Goal: Communication & Community: Participate in discussion

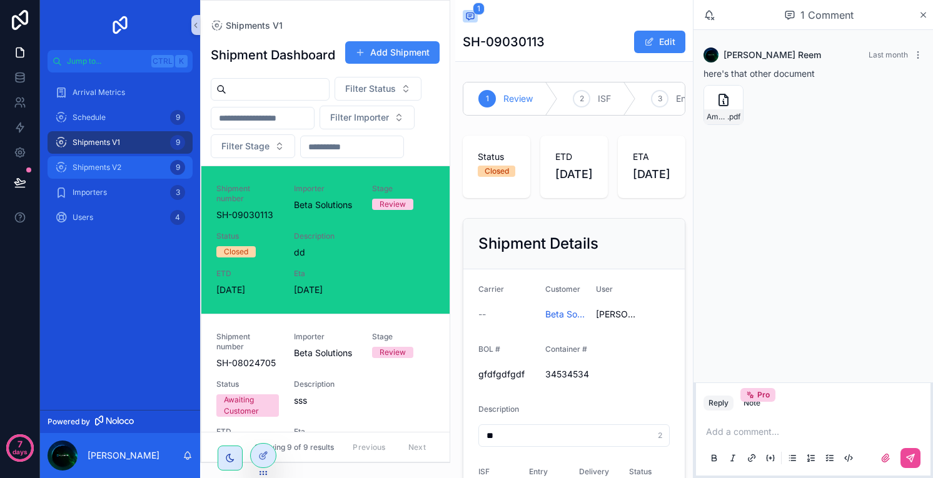
click at [113, 164] on span "Shipments V2" at bounding box center [97, 168] width 49 height 10
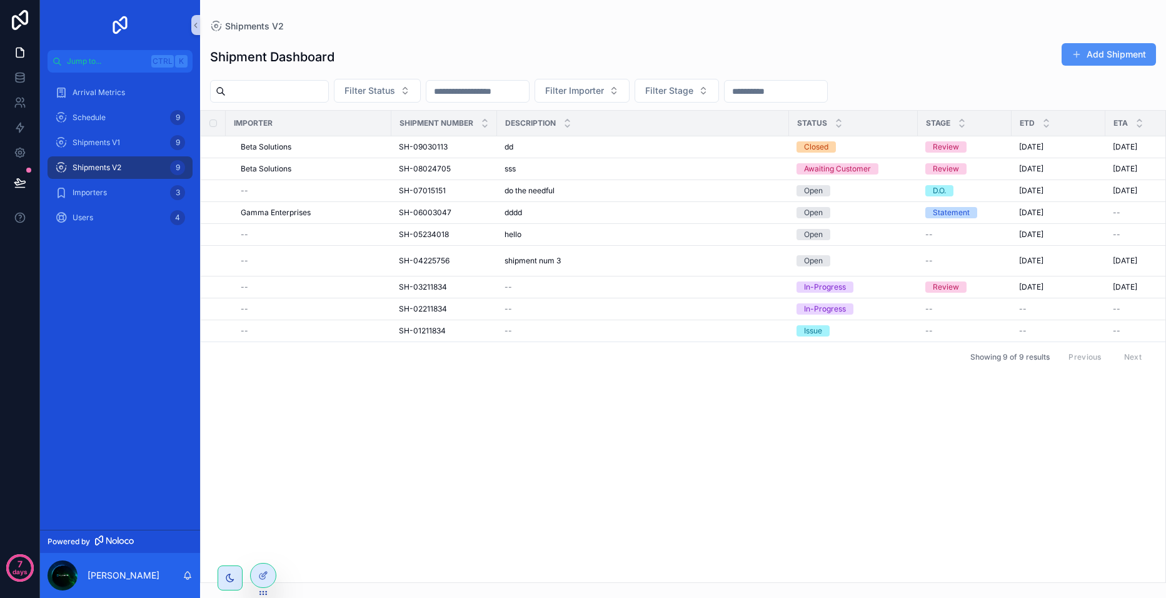
click at [932, 60] on button "Add Shipment" at bounding box center [1109, 54] width 94 height 23
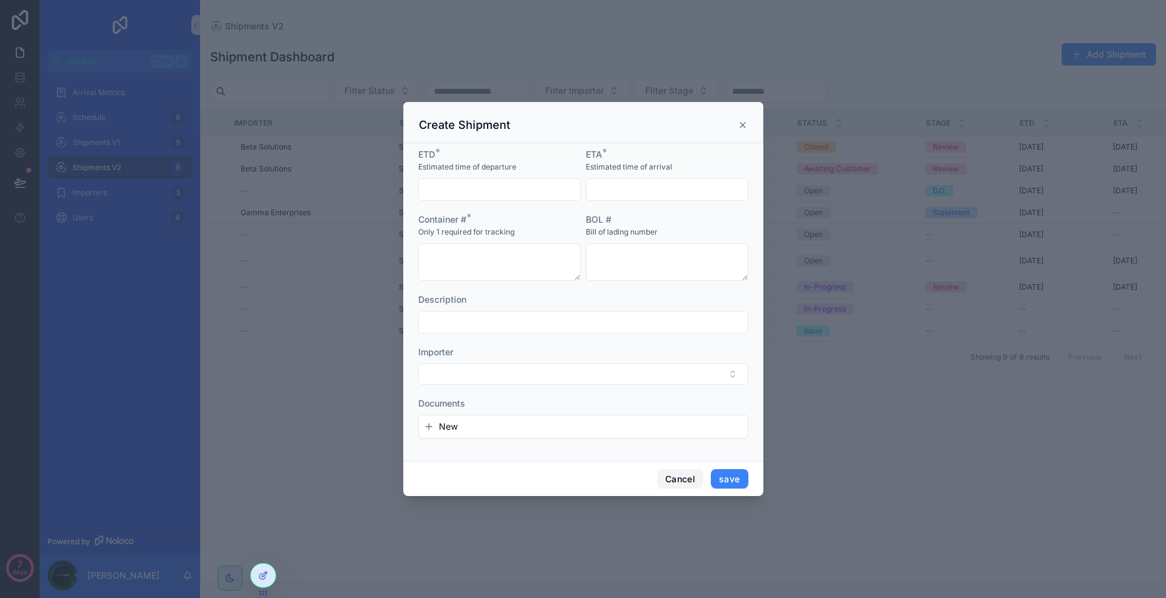
click at [687, 477] on button "Cancel" at bounding box center [680, 479] width 46 height 20
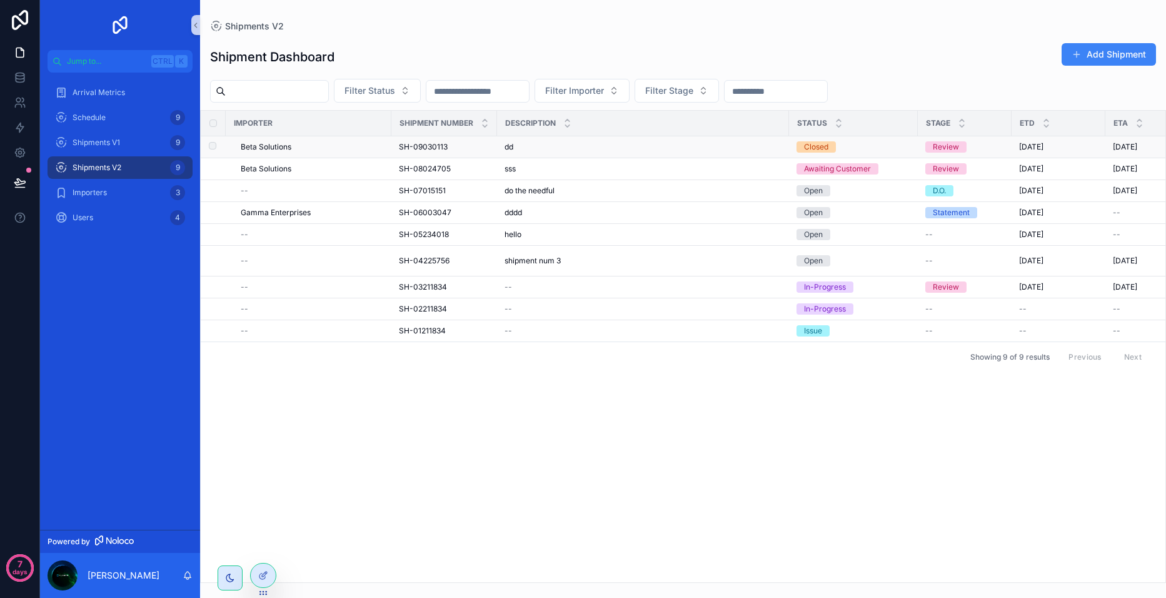
click at [292, 146] on div "Beta Solutions" at bounding box center [312, 147] width 143 height 10
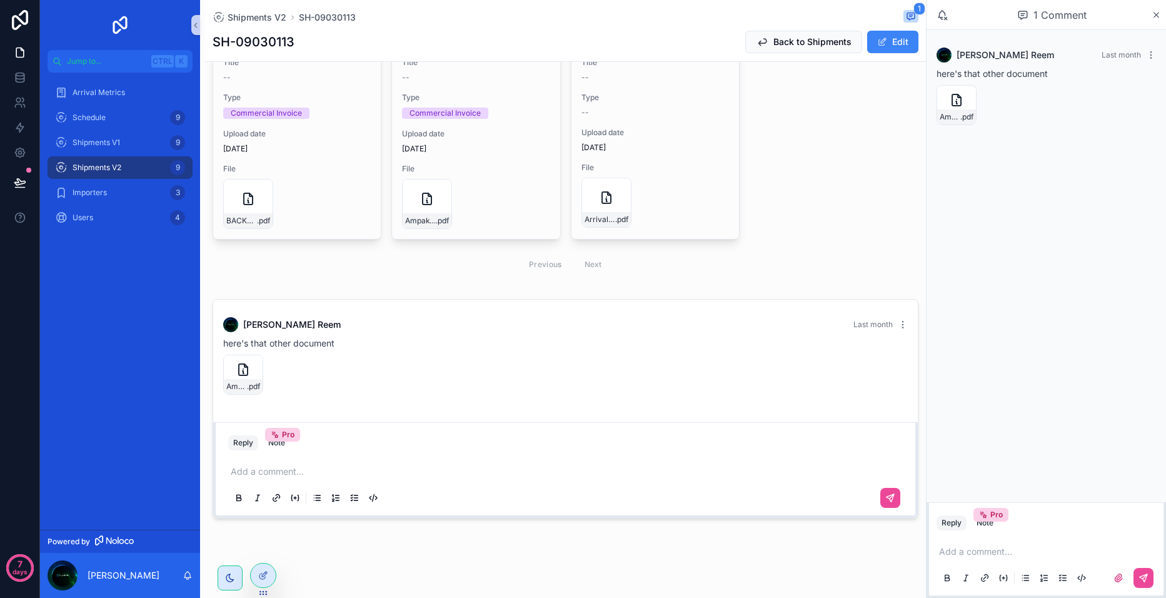
scroll to position [593, 0]
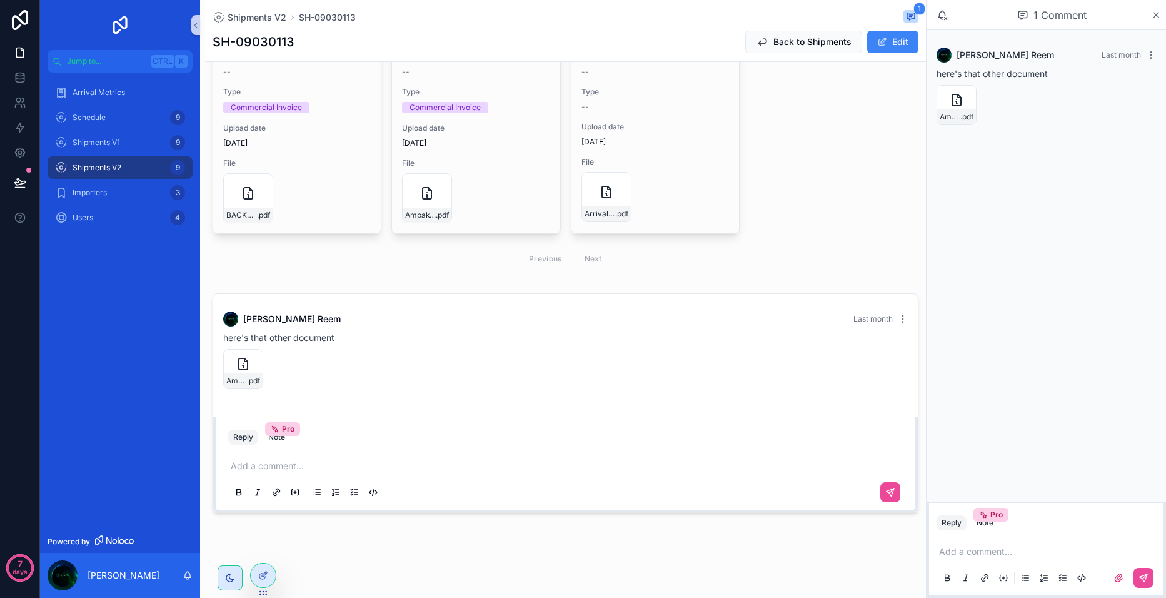
click at [932, 478] on p "scrollable content" at bounding box center [1048, 551] width 219 height 13
click at [932, 478] on button "scrollable content" at bounding box center [1144, 578] width 20 height 20
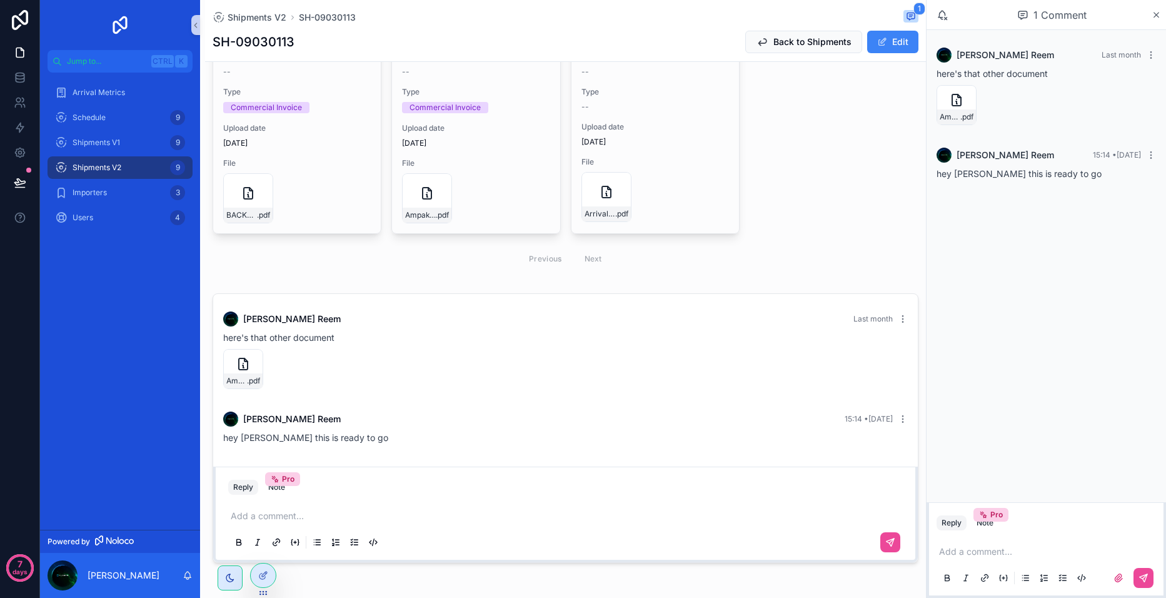
click at [311, 478] on p "scrollable content" at bounding box center [568, 516] width 675 height 13
click at [885, 478] on icon "scrollable content" at bounding box center [890, 542] width 10 height 10
